Goal: Information Seeking & Learning: Understand process/instructions

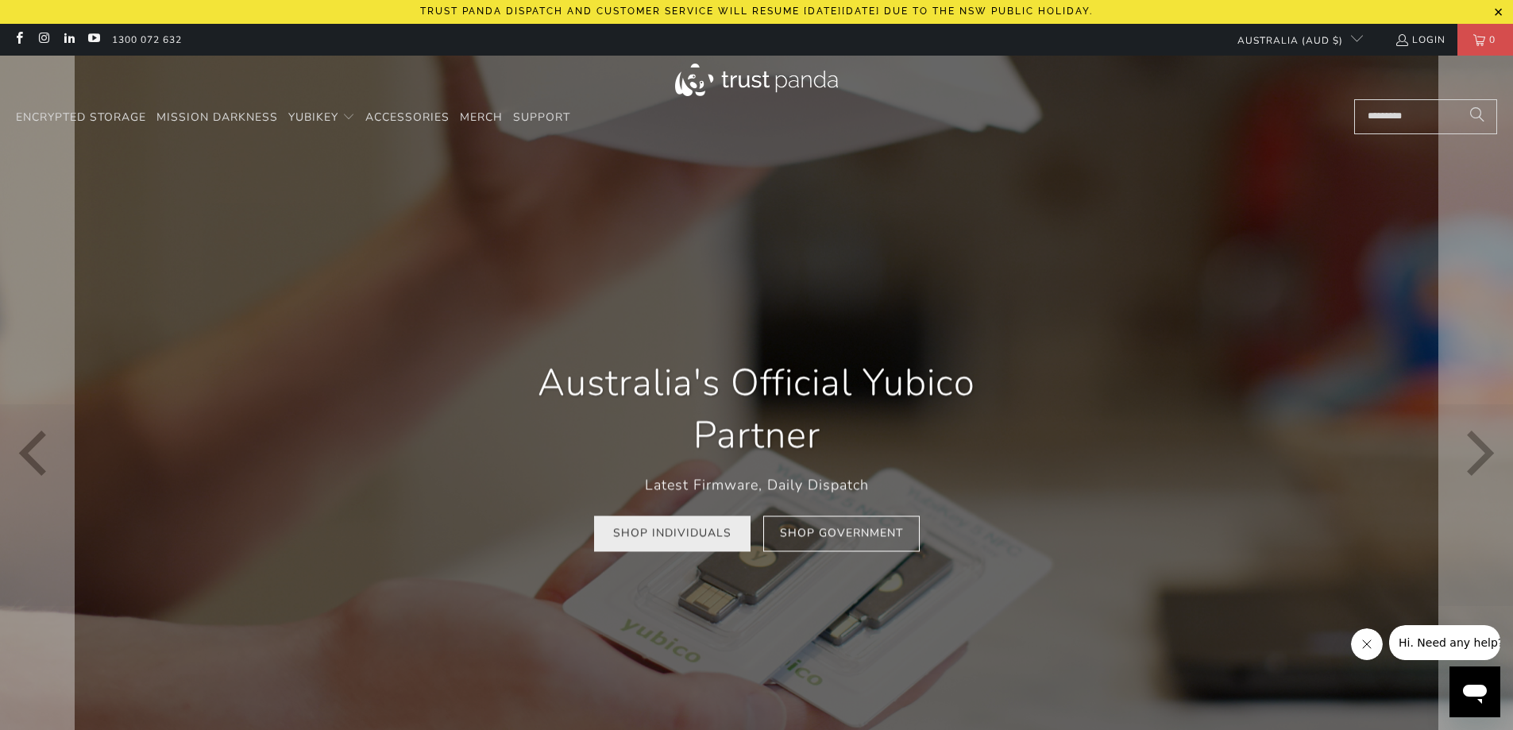
click at [696, 539] on link "Shop Individuals" at bounding box center [672, 534] width 156 height 36
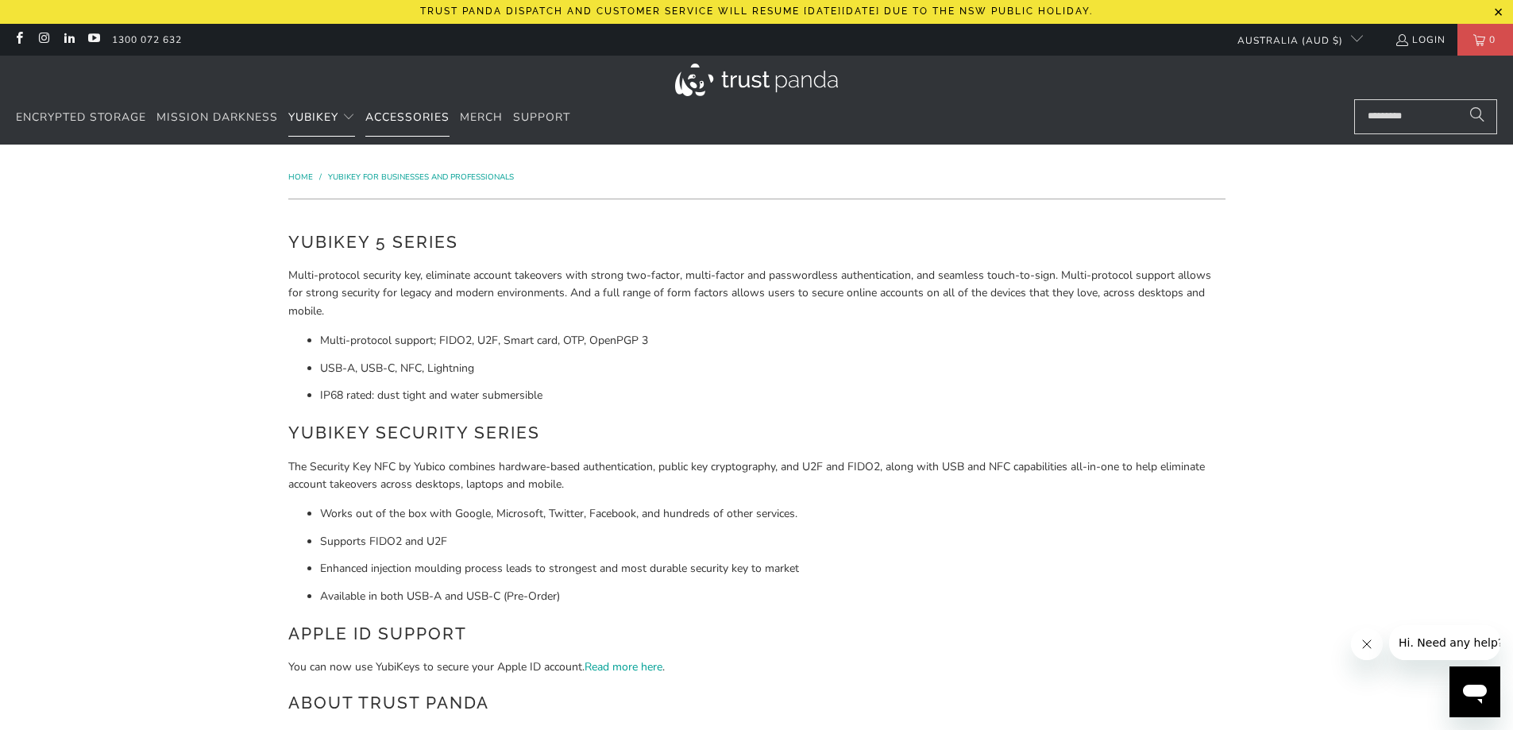
click at [388, 114] on span "Accessories" at bounding box center [407, 117] width 84 height 15
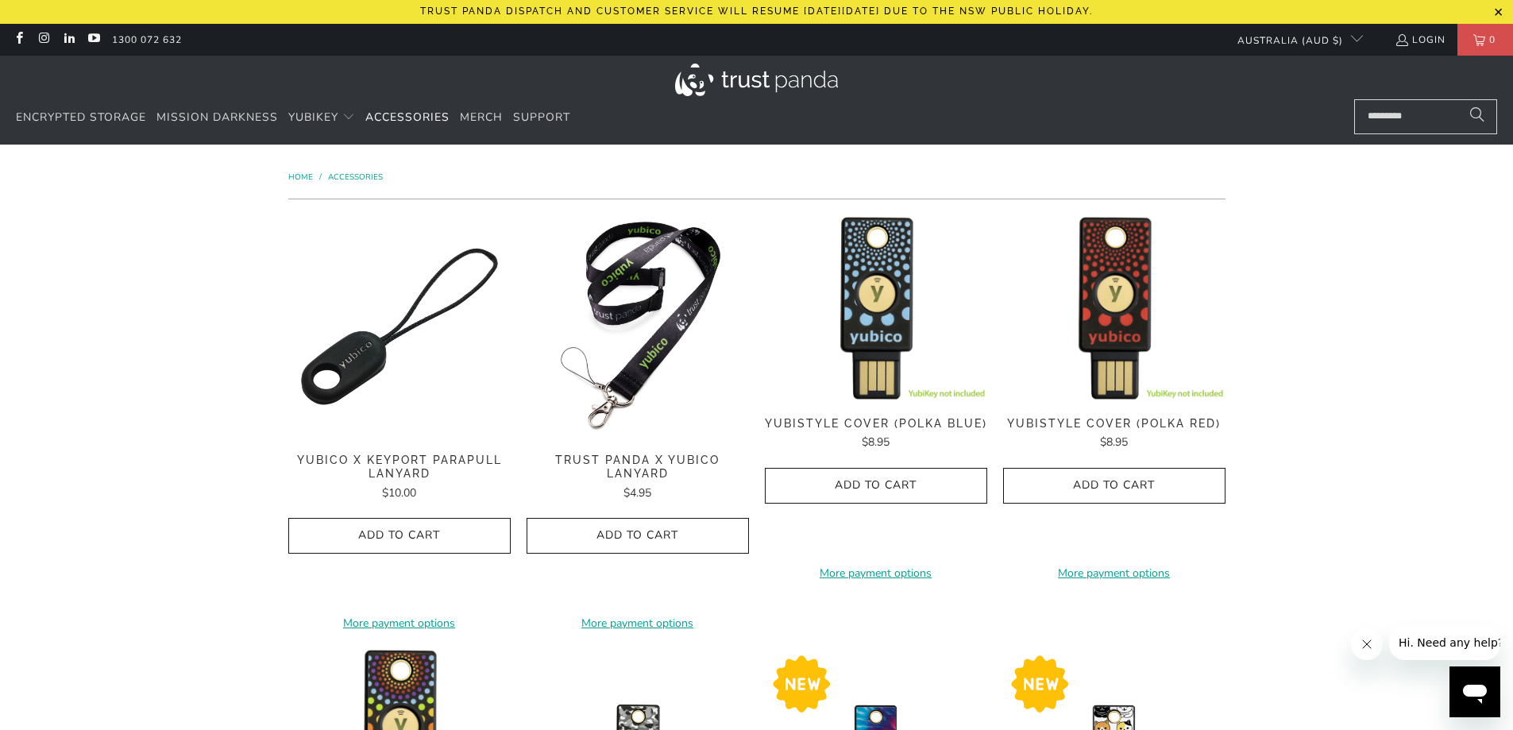
click at [290, 174] on span "Home" at bounding box center [300, 177] width 25 height 11
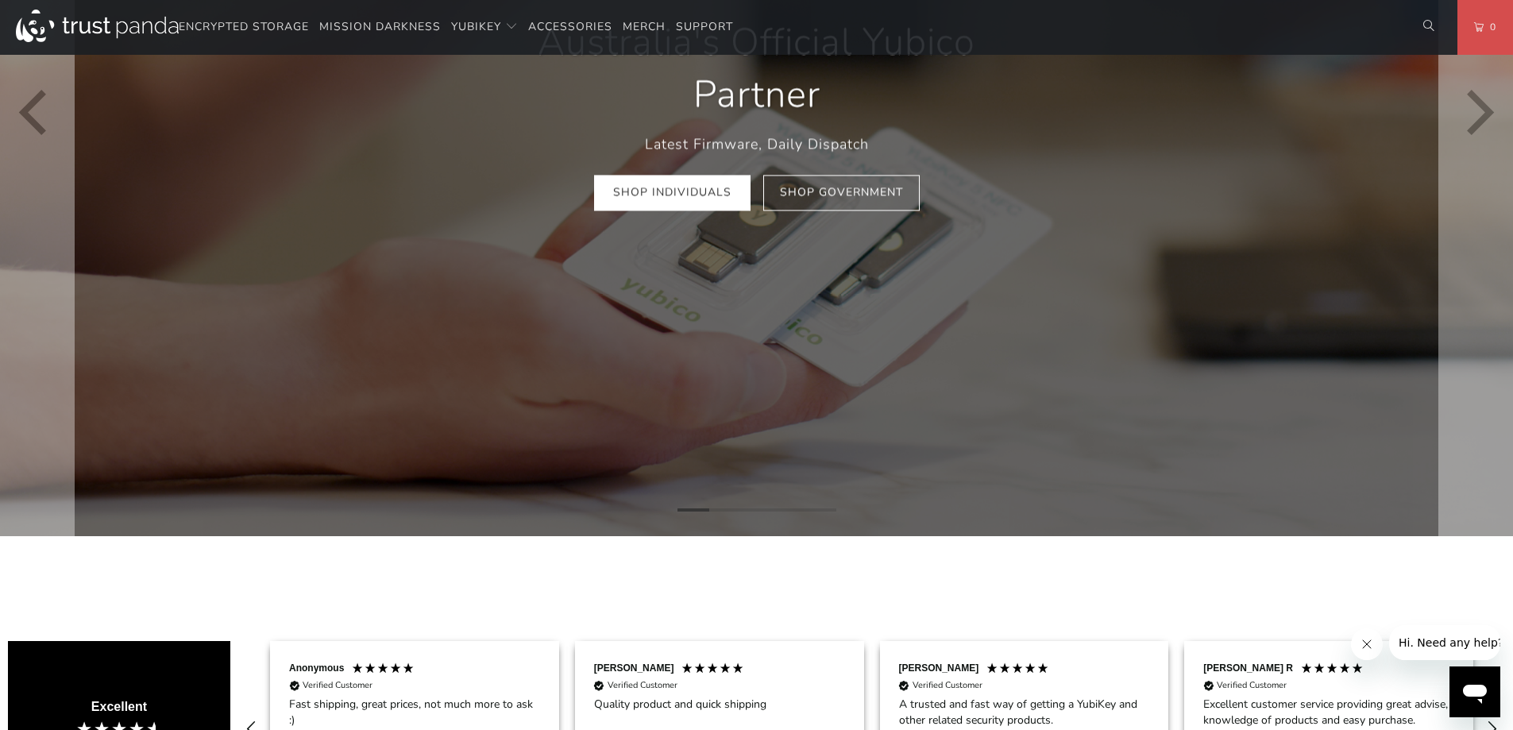
scroll to position [318, 0]
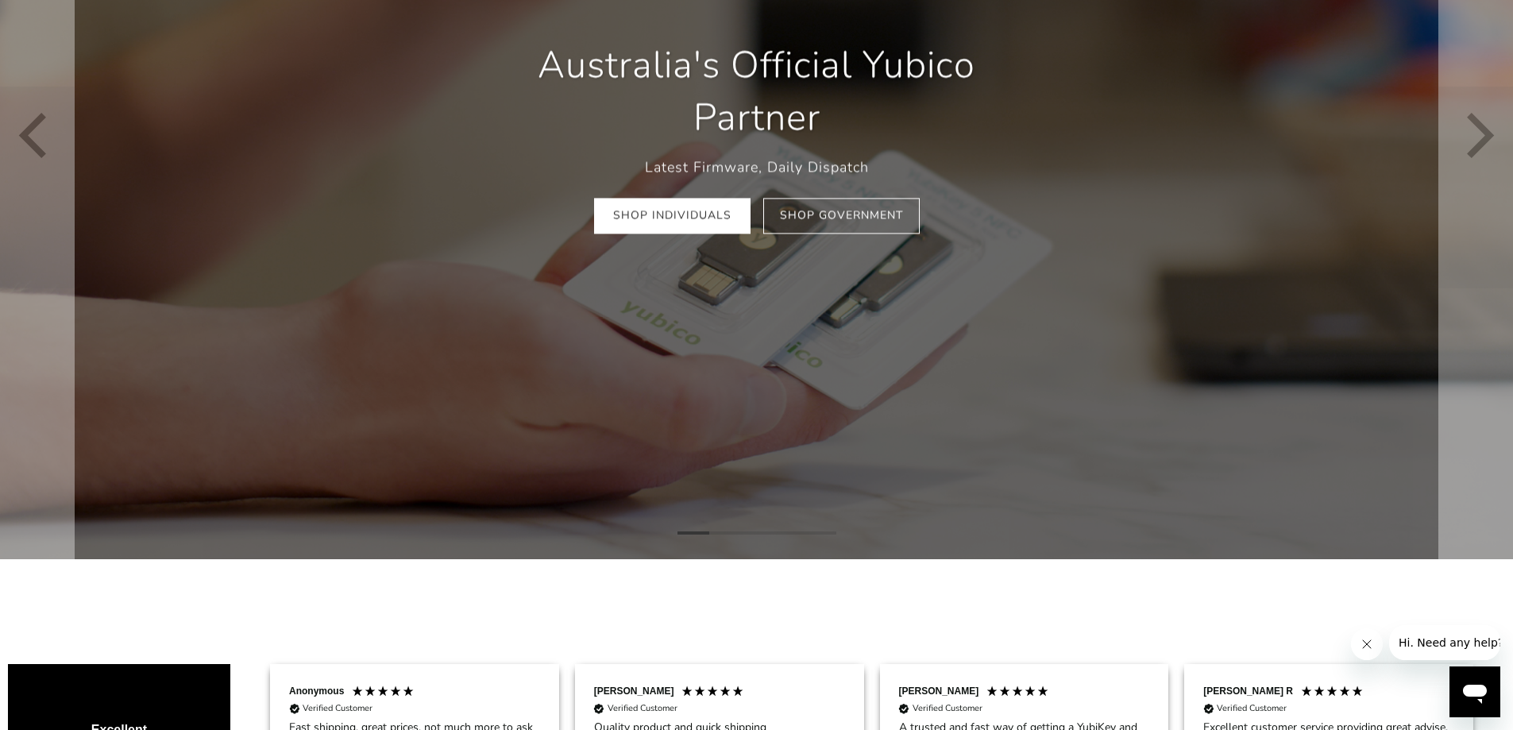
click at [710, 238] on div "Australia's Official Yubico Partner Latest Firmware, Daily Dispatch Shop Indivi…" at bounding box center [757, 136] width 572 height 242
click at [685, 219] on link "Shop Individuals" at bounding box center [672, 217] width 156 height 36
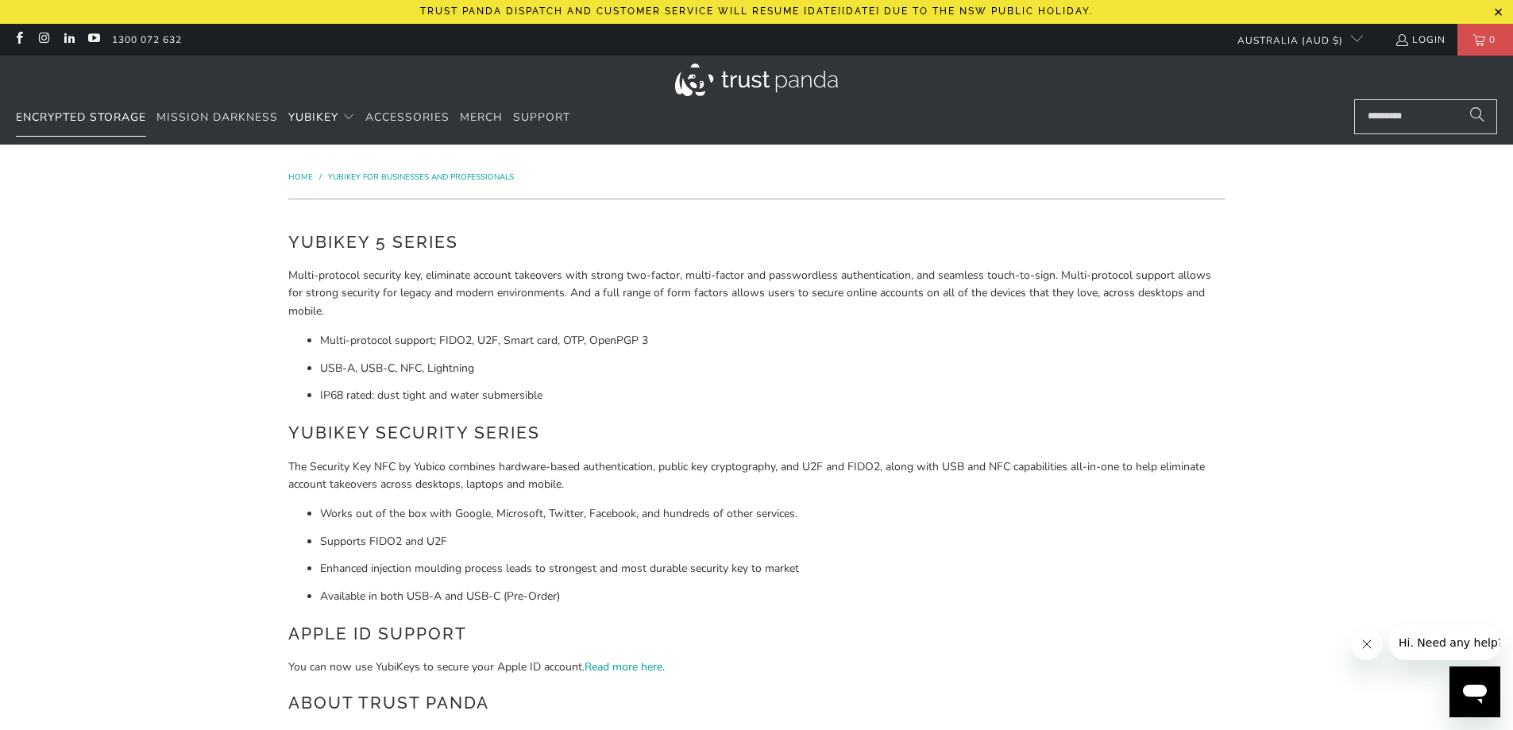
click at [87, 121] on span "Encrypted Storage" at bounding box center [81, 117] width 130 height 15
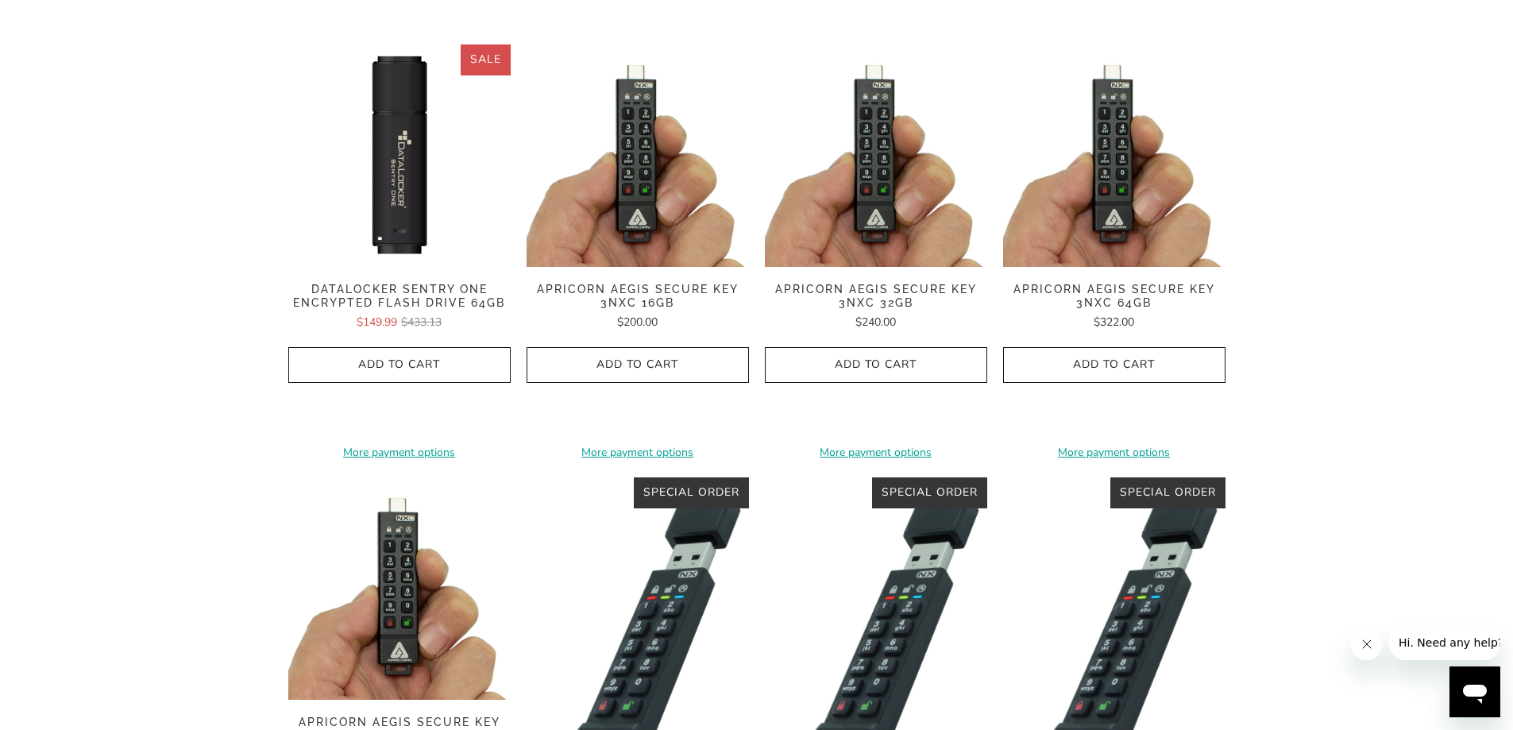
scroll to position [397, 0]
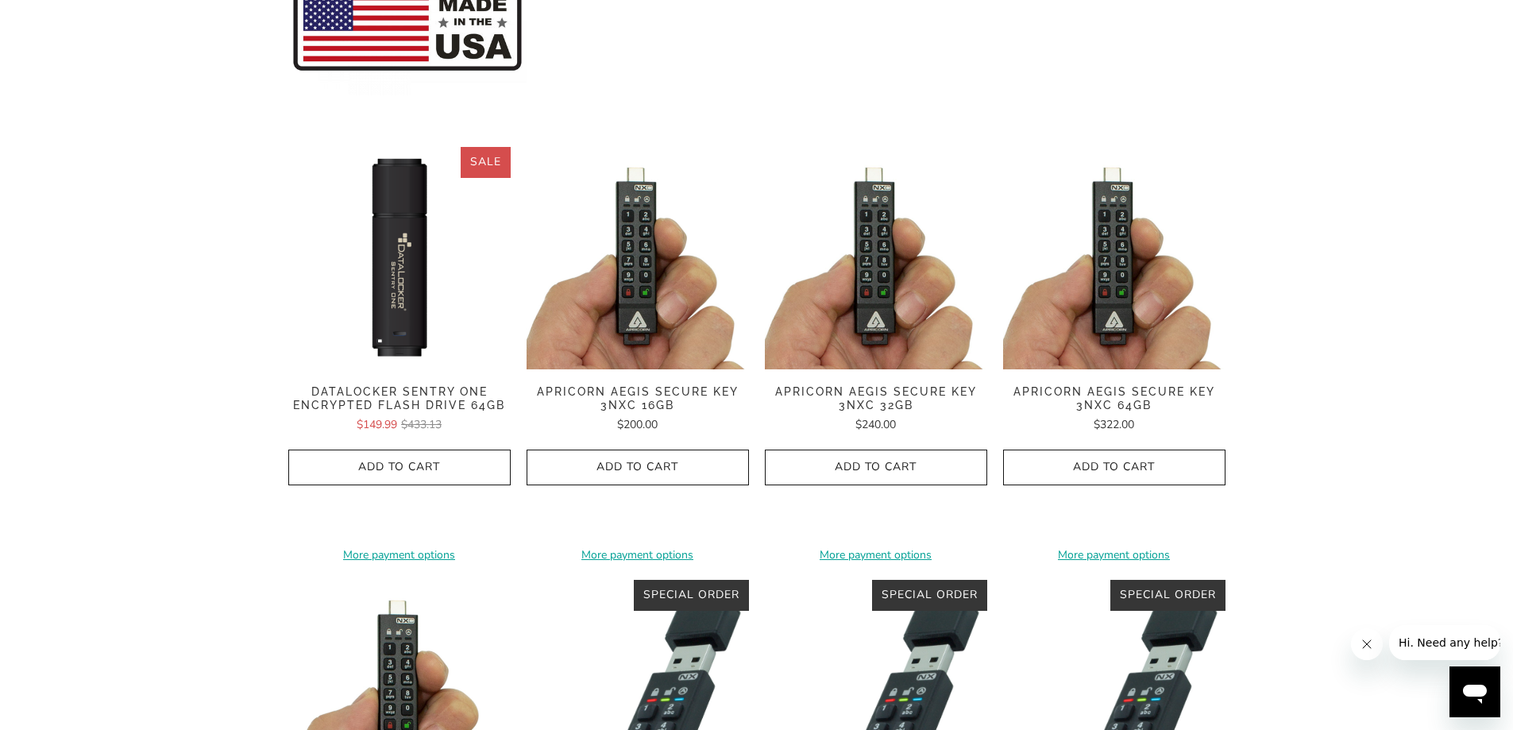
click at [394, 340] on img at bounding box center [399, 258] width 222 height 222
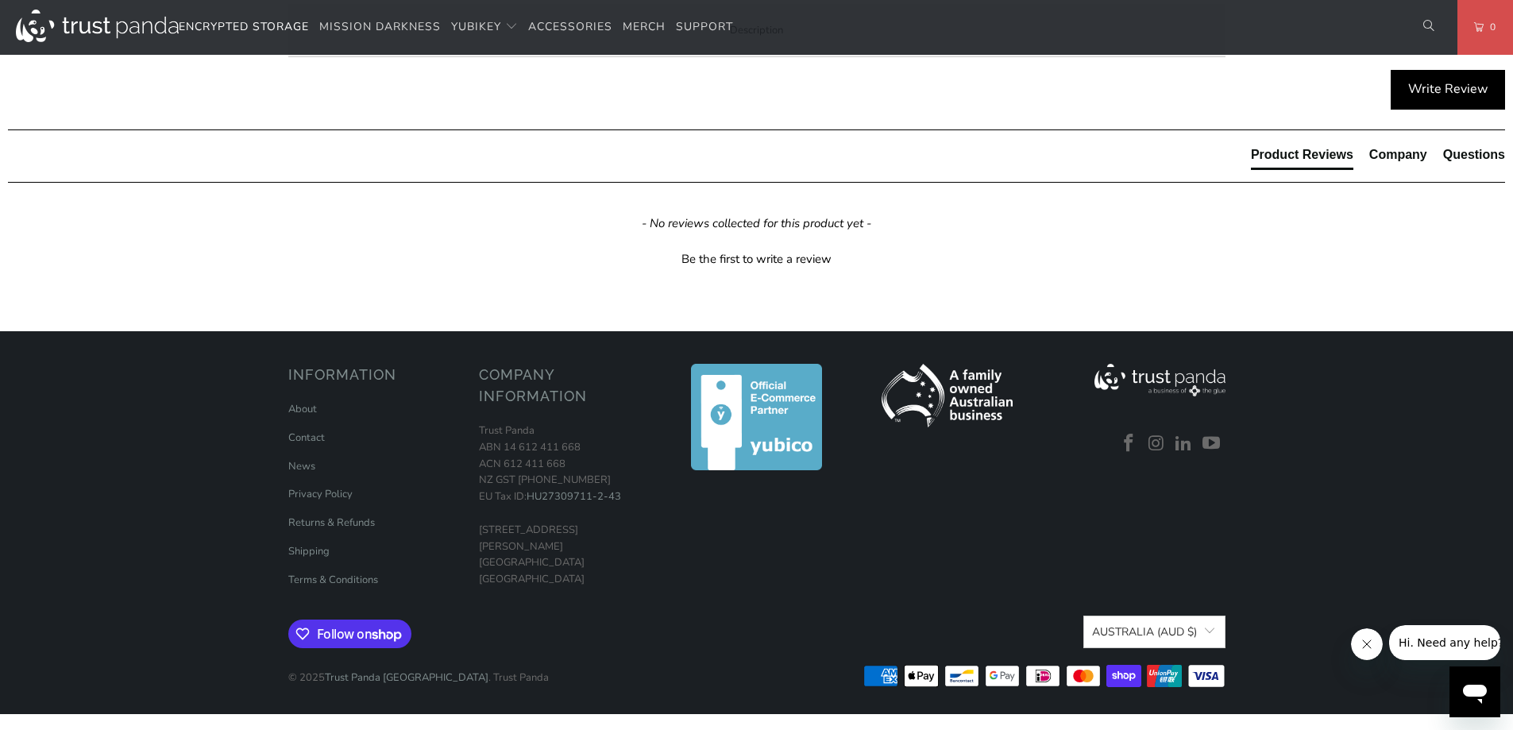
scroll to position [1588, 0]
click at [0, 0] on link "Click here to view the user guide." at bounding box center [0, 0] width 0 height 0
